Goal: Register for event/course

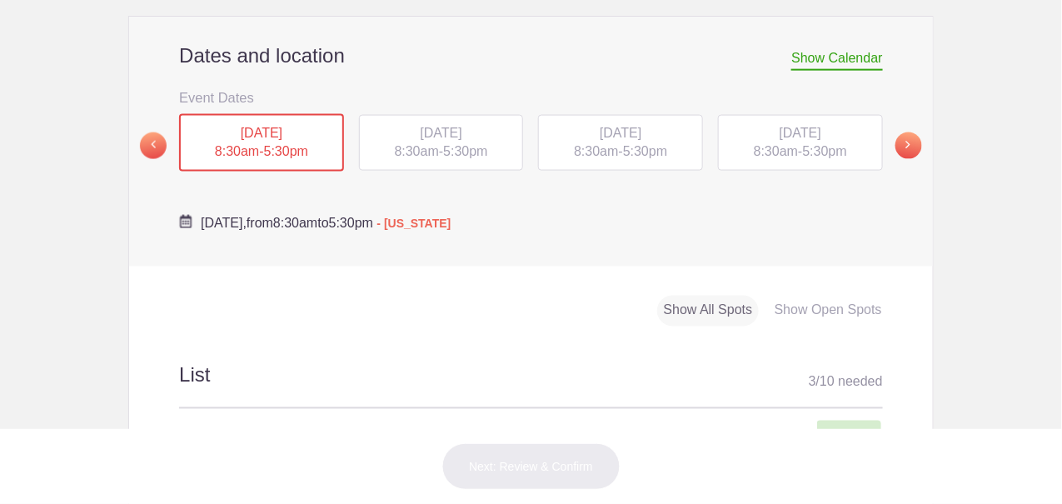
scroll to position [582, 0]
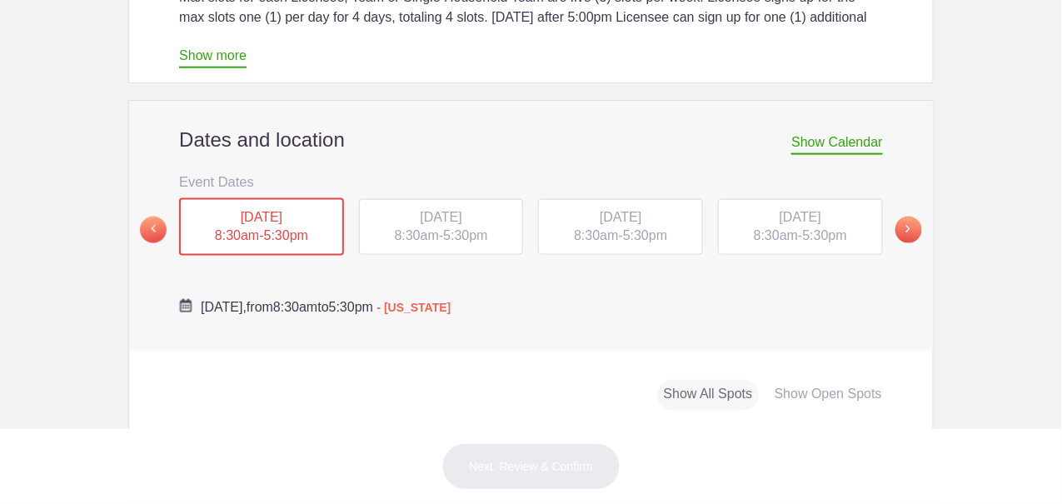
click at [853, 380] on div "Show Open Spots" at bounding box center [828, 395] width 121 height 31
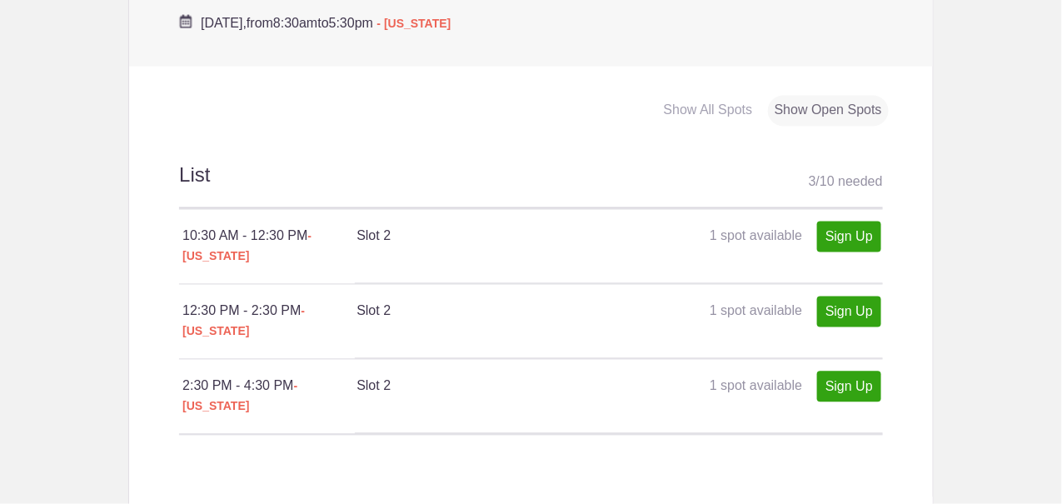
scroll to position [749, 0]
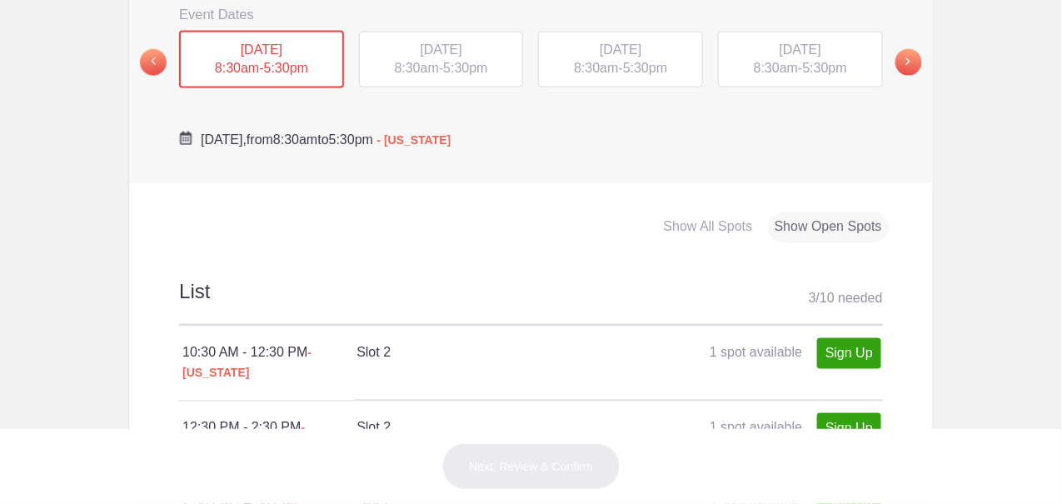
click at [442, 32] on div "TUE, Sep 16, 2025 8:30am - 5:30pm" at bounding box center [441, 60] width 165 height 57
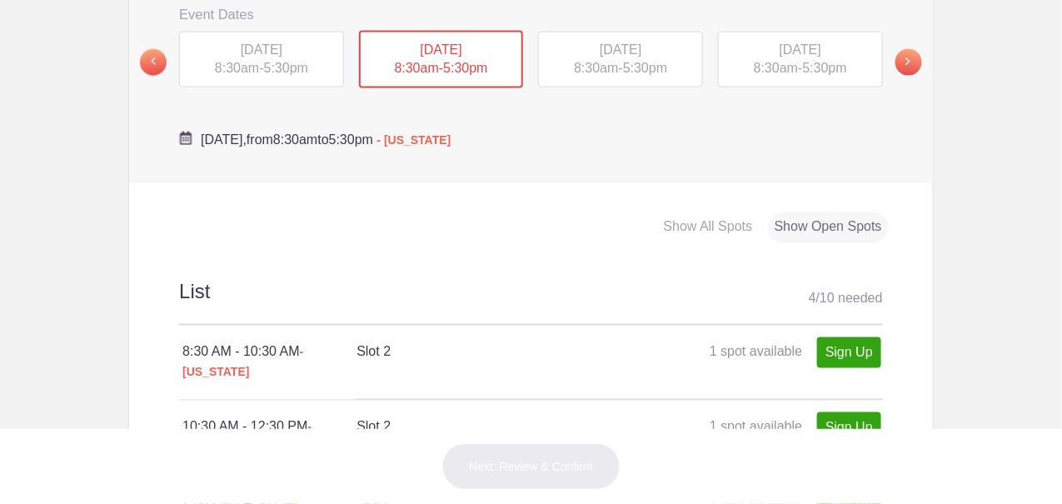
click at [599, 42] on span "WED, Sep 17, 2025" at bounding box center [620, 49] width 42 height 14
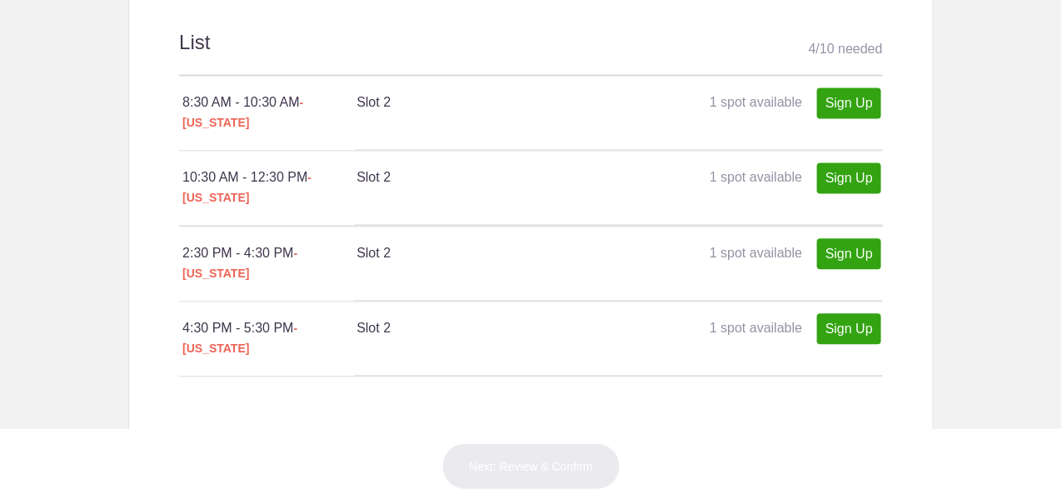
scroll to position [666, 0]
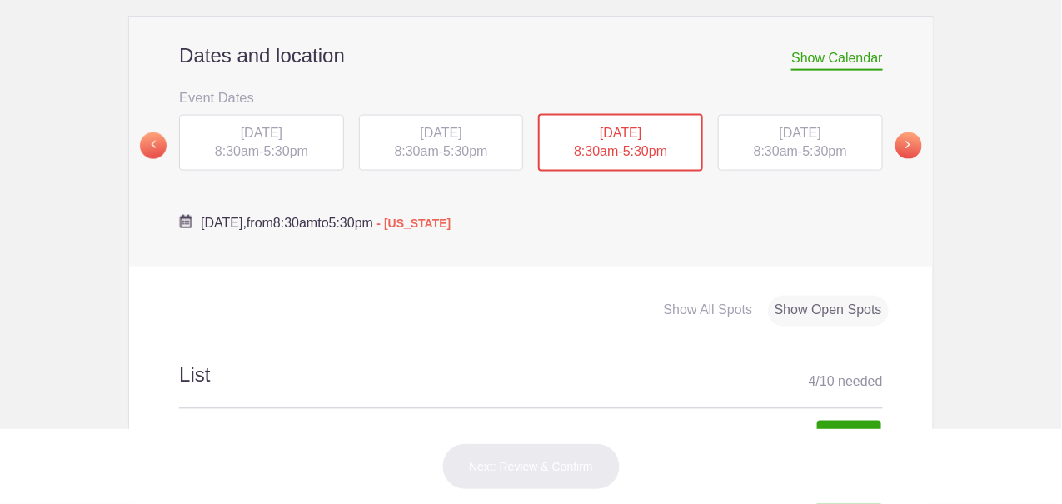
click at [779, 126] on span "THU, Sep 18, 2025" at bounding box center [800, 133] width 42 height 14
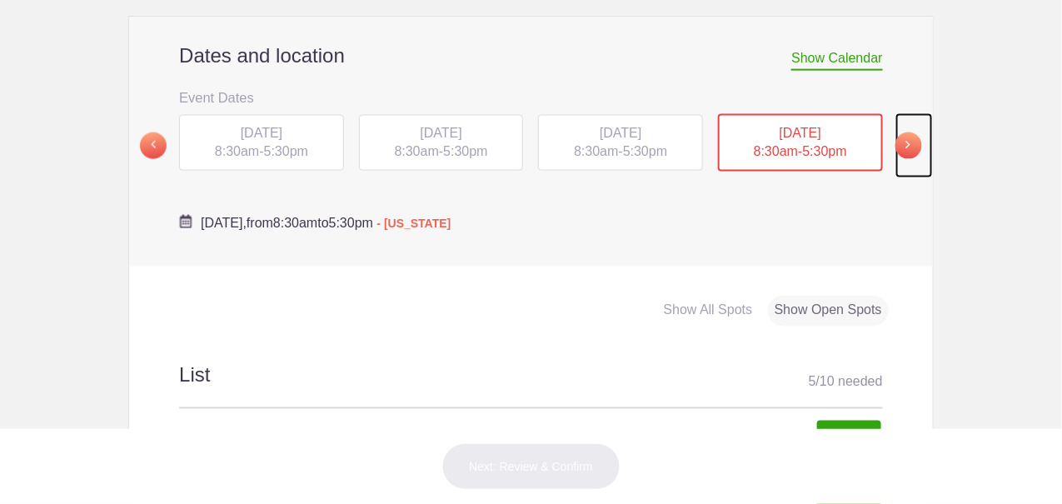
click at [897, 132] on span at bounding box center [908, 145] width 27 height 27
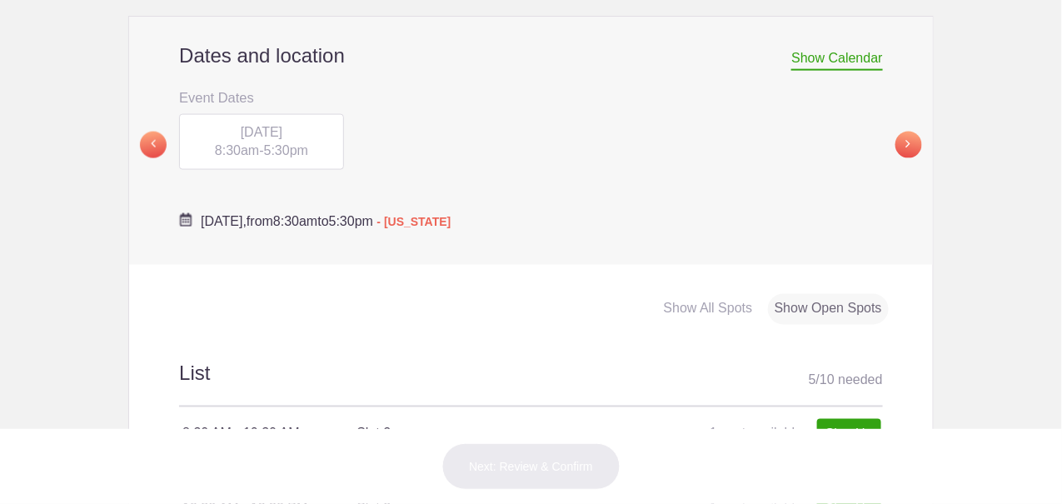
click at [224, 114] on div "FRI, Sep 19, 2025 8:30am - 5:30pm" at bounding box center [261, 142] width 165 height 57
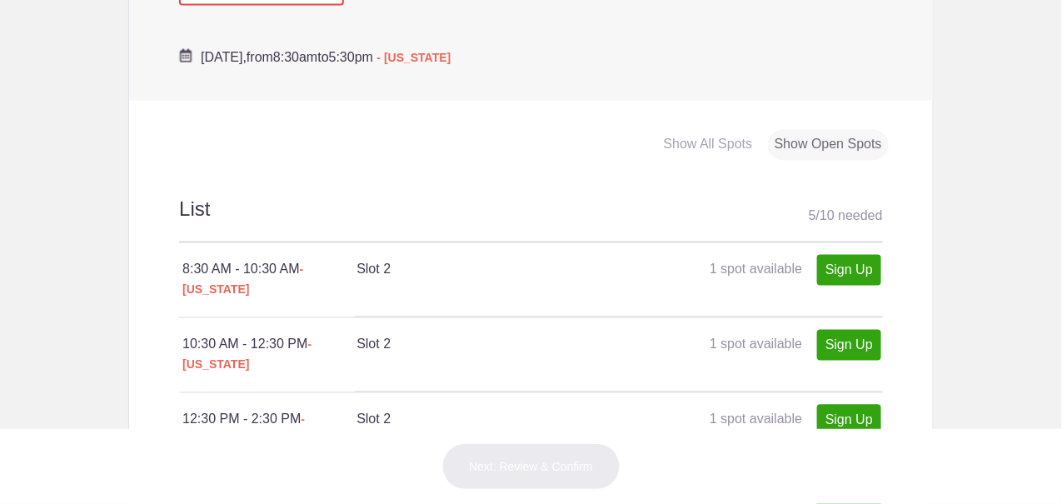
scroll to position [915, 0]
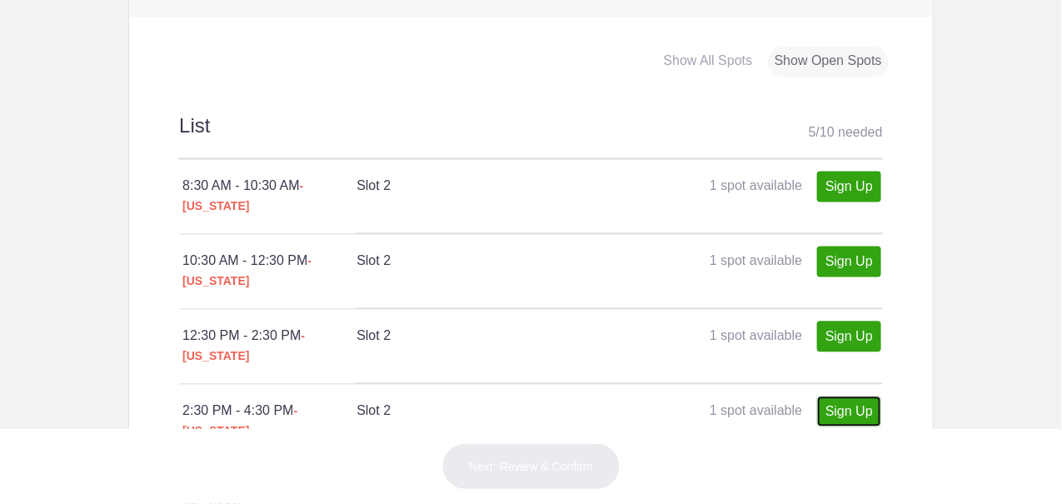
click at [848, 396] on link "Sign Up" at bounding box center [849, 411] width 64 height 31
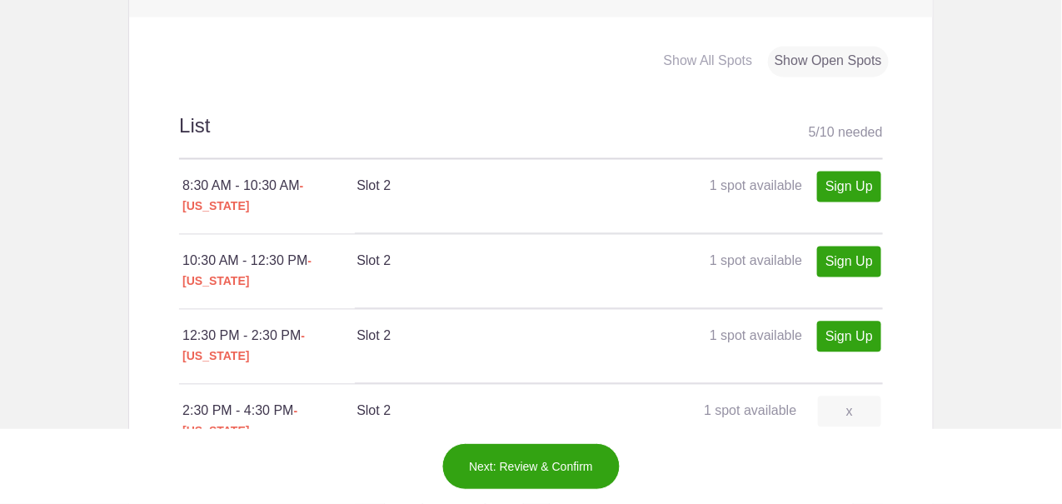
type input "1"
click at [547, 465] on button "Next: Review & Confirm" at bounding box center [530, 466] width 179 height 47
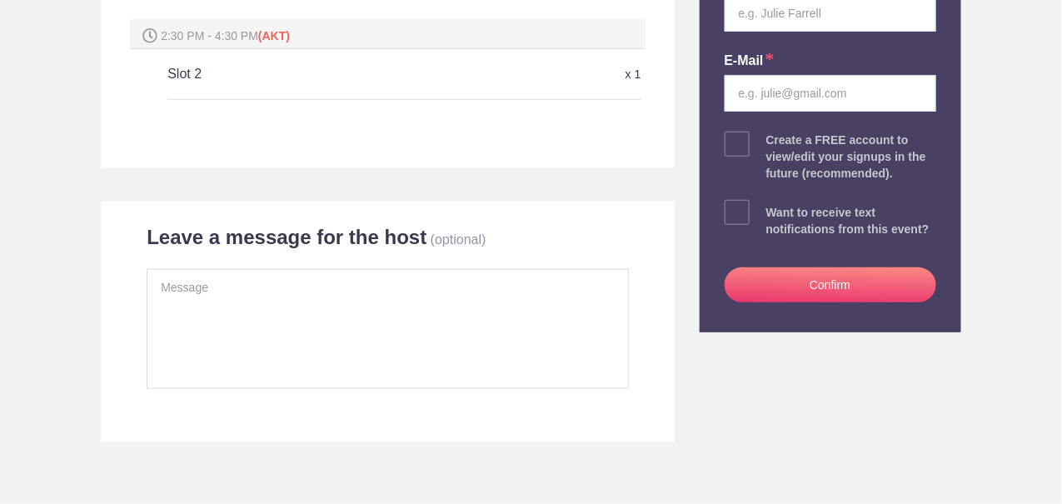
scroll to position [166, 0]
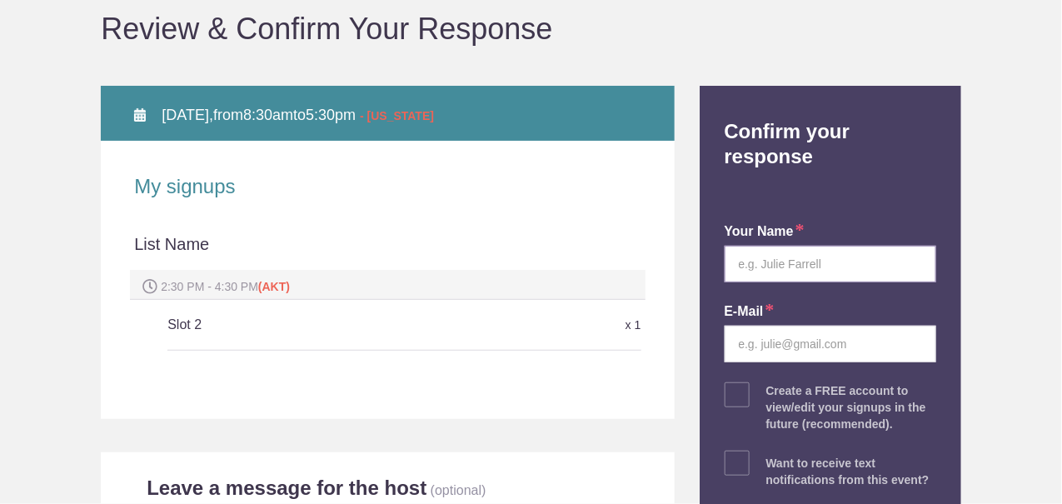
click at [838, 246] on input "text" at bounding box center [829, 264] width 211 height 37
type input "Thea Paschall"
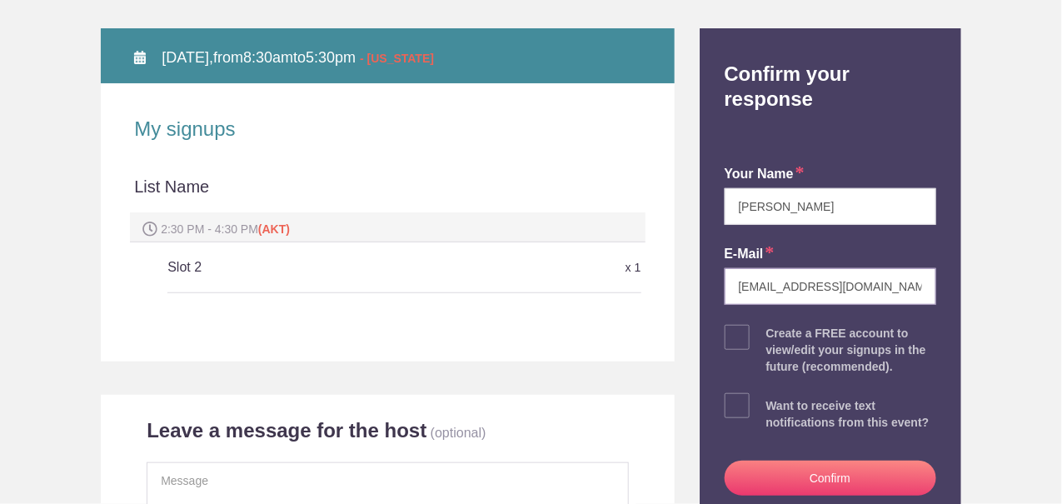
scroll to position [249, 0]
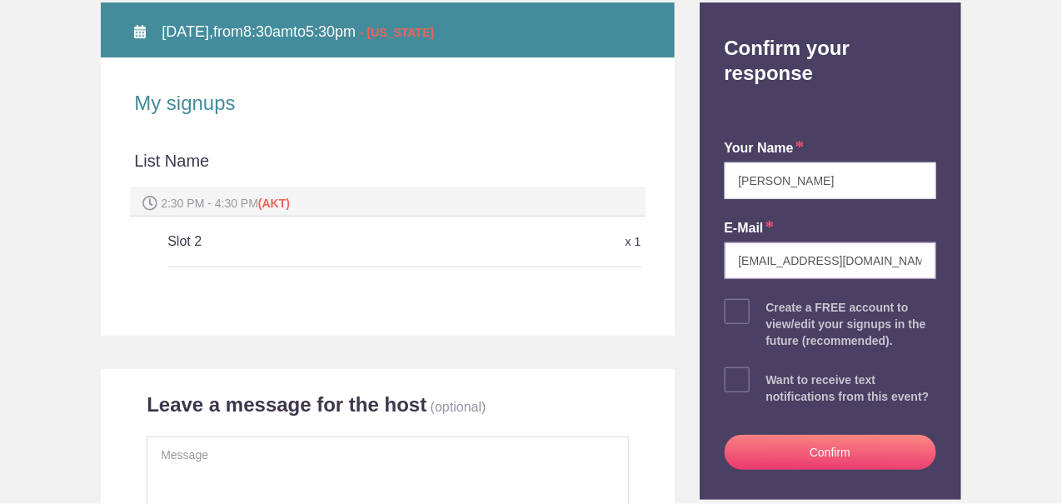
type input "theapaschall@gmail.com"
click at [818, 435] on button "Confirm" at bounding box center [829, 452] width 211 height 35
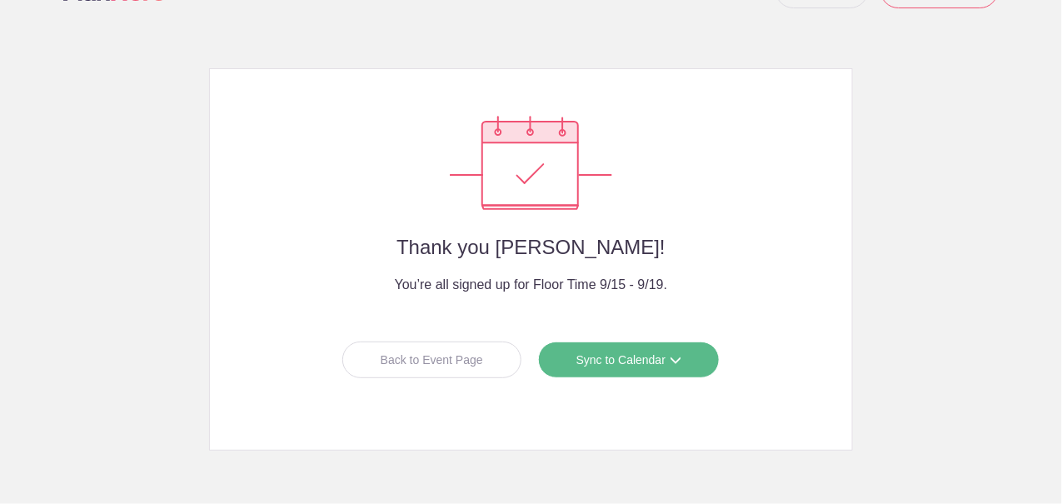
scroll to position [107, 0]
